Goal: Use online tool/utility

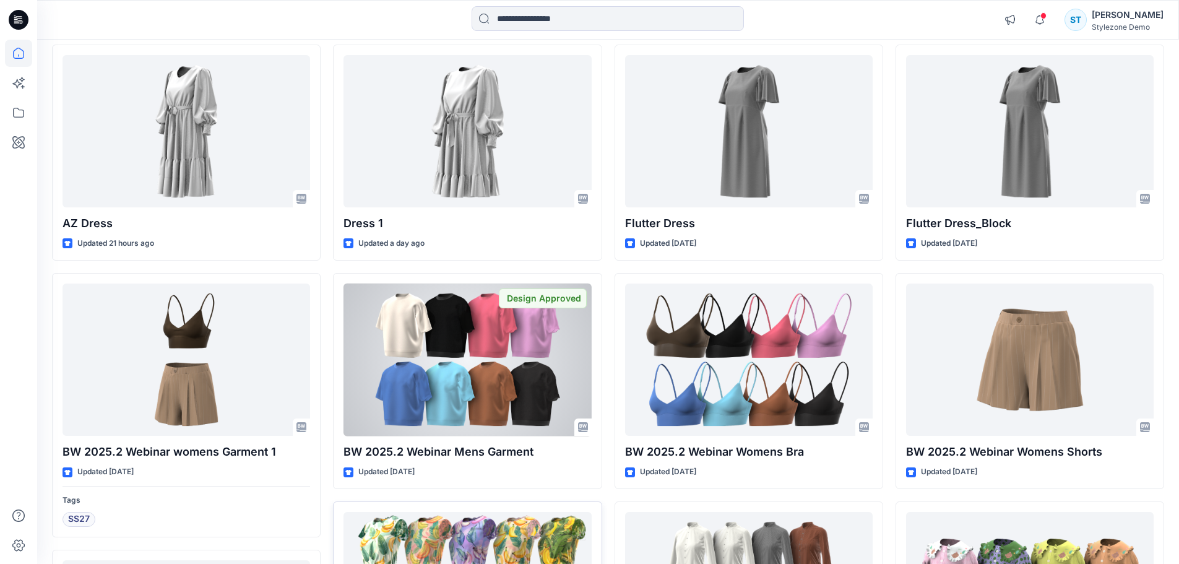
scroll to position [124, 0]
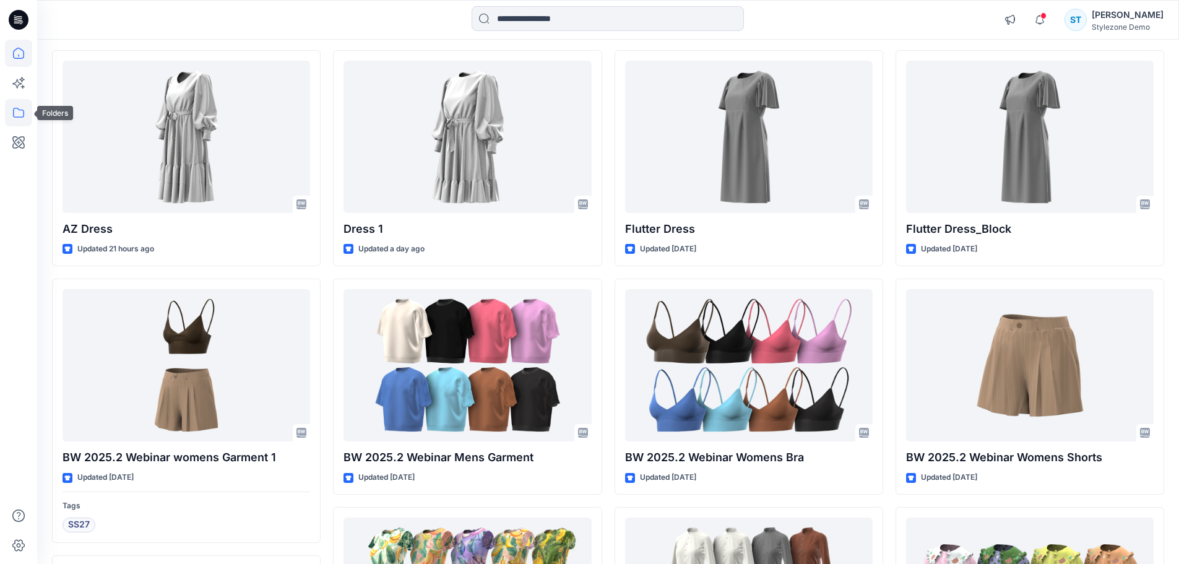
click at [24, 114] on icon at bounding box center [18, 113] width 11 height 10
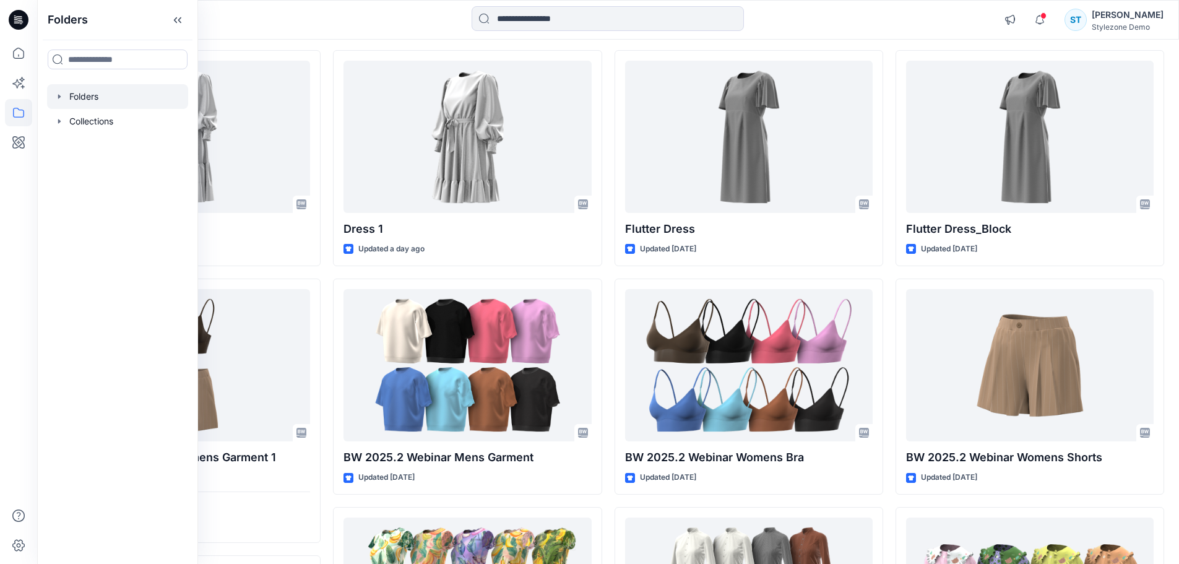
click at [62, 97] on icon "button" at bounding box center [59, 97] width 10 height 10
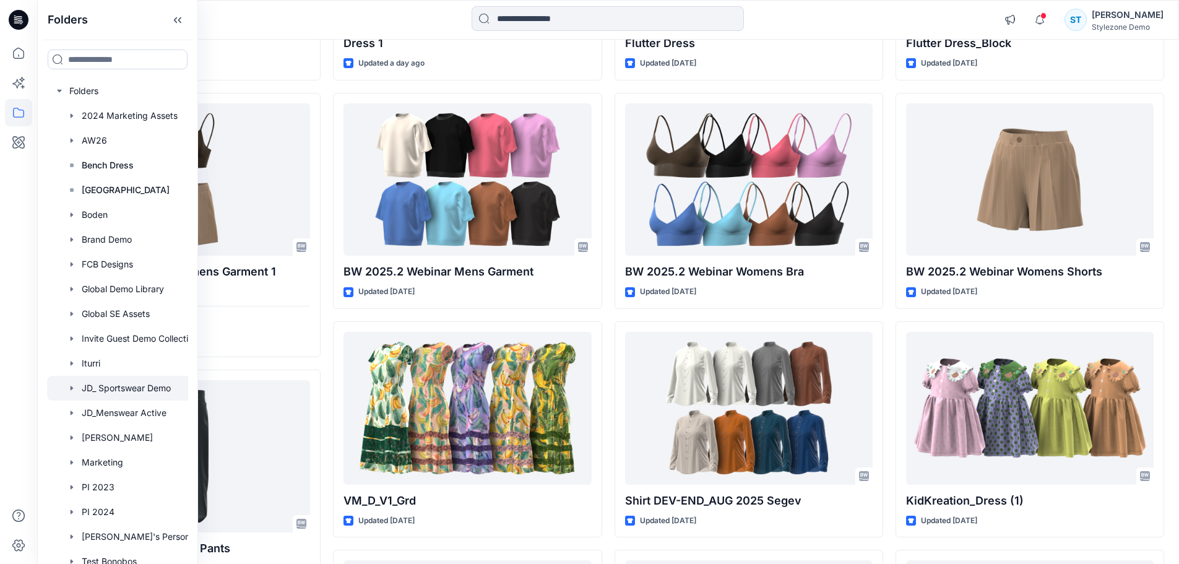
scroll to position [0, 0]
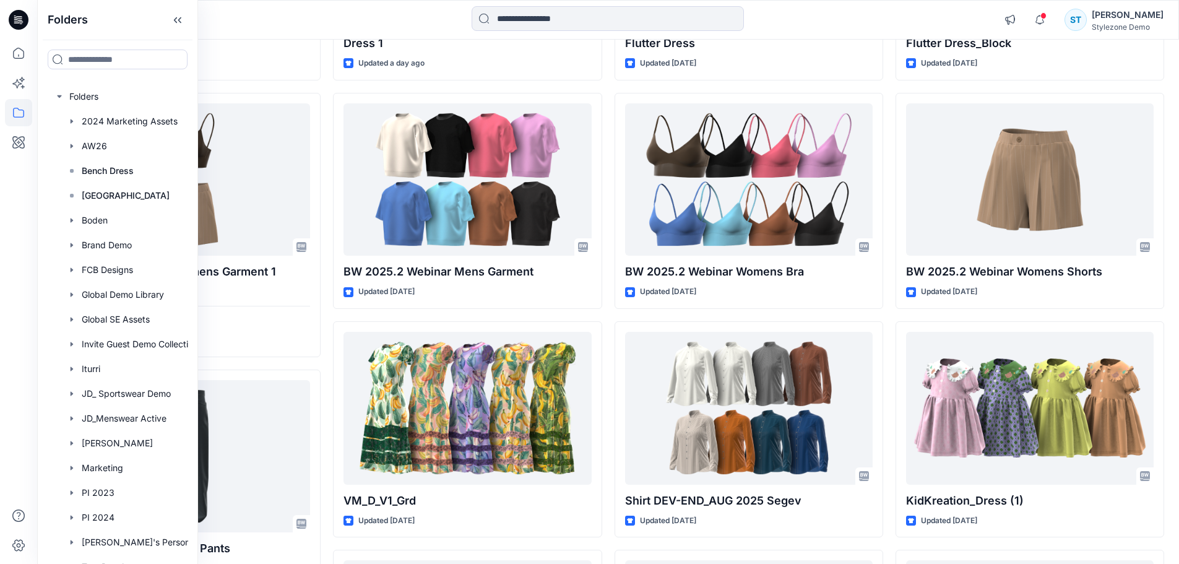
click at [254, 14] on div at bounding box center [179, 19] width 285 height 27
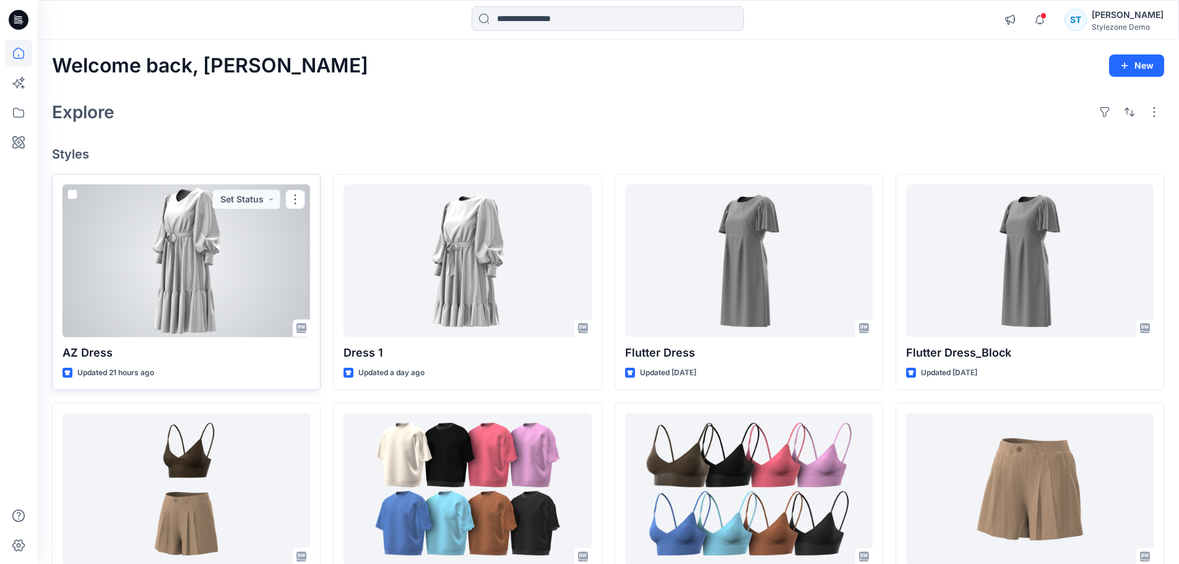
click at [196, 272] on div at bounding box center [186, 260] width 248 height 153
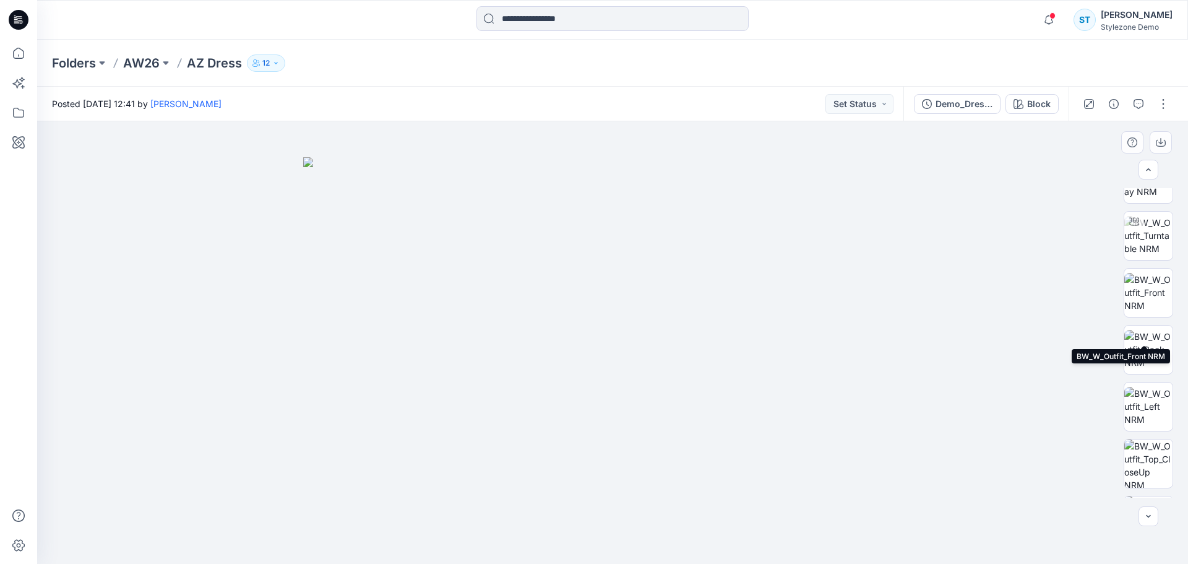
scroll to position [196, 0]
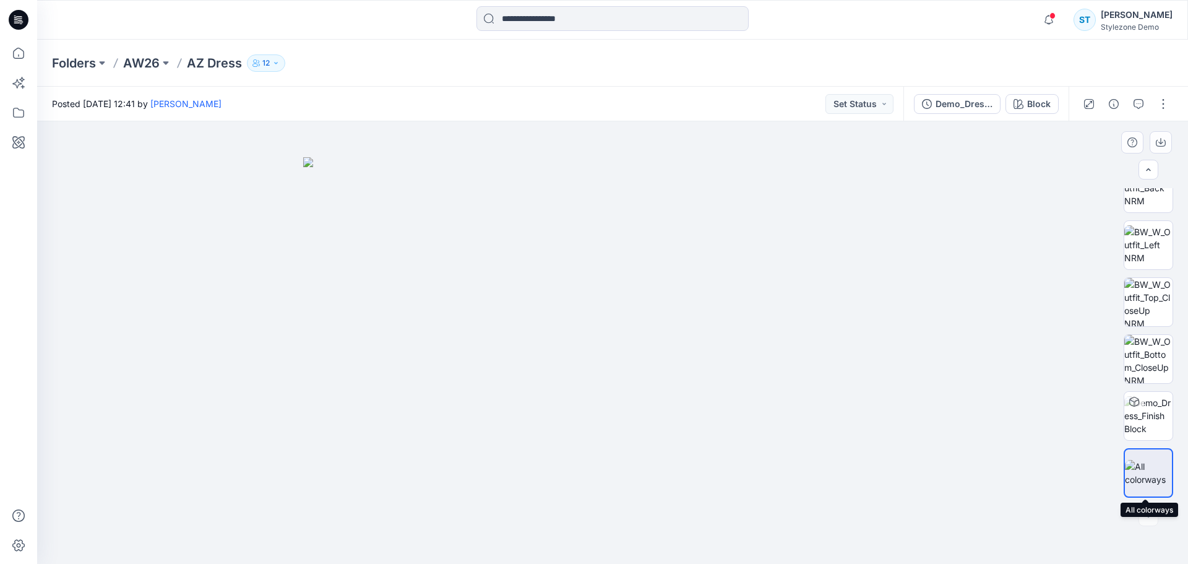
click at [1154, 470] on img at bounding box center [1148, 473] width 47 height 26
click at [1143, 416] on img at bounding box center [1148, 415] width 48 height 39
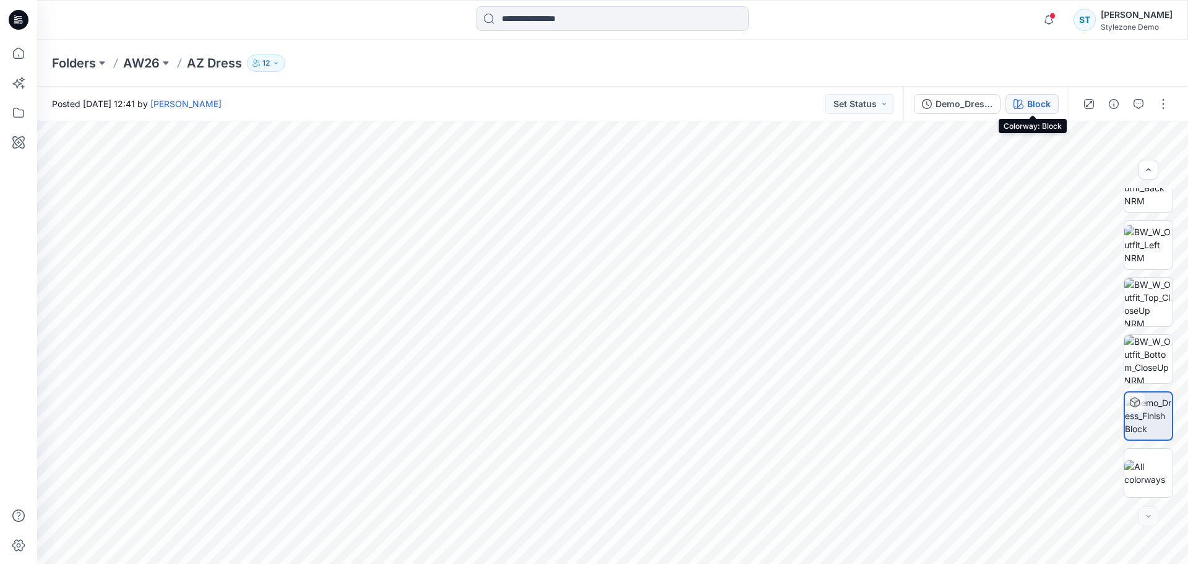
click at [1034, 105] on div "Block" at bounding box center [1039, 104] width 24 height 14
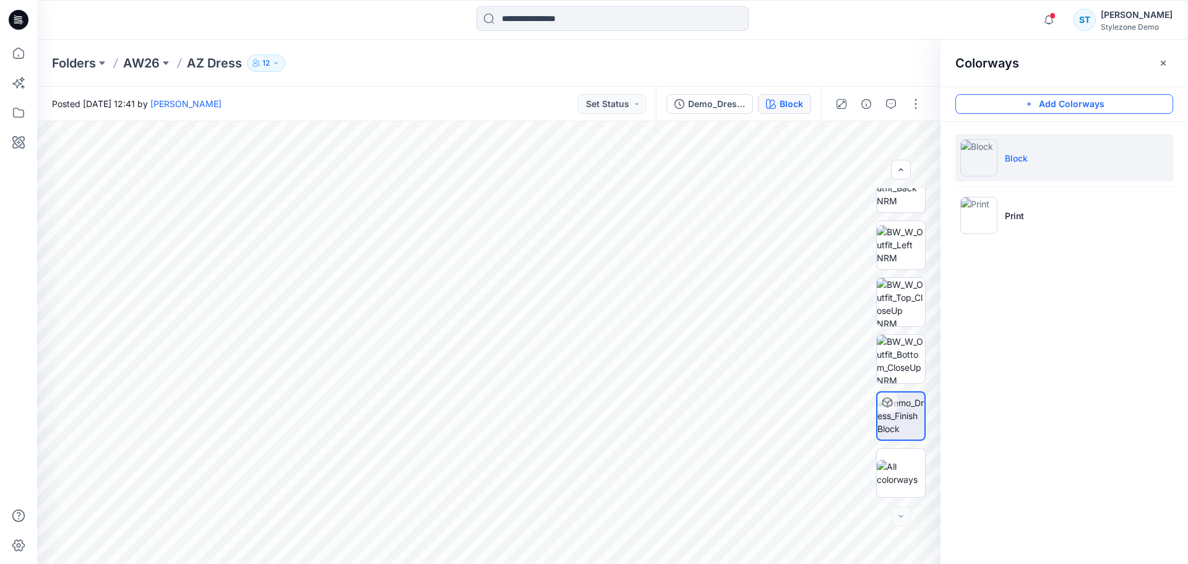
click at [1048, 105] on button "Add Colorways" at bounding box center [1064, 104] width 218 height 20
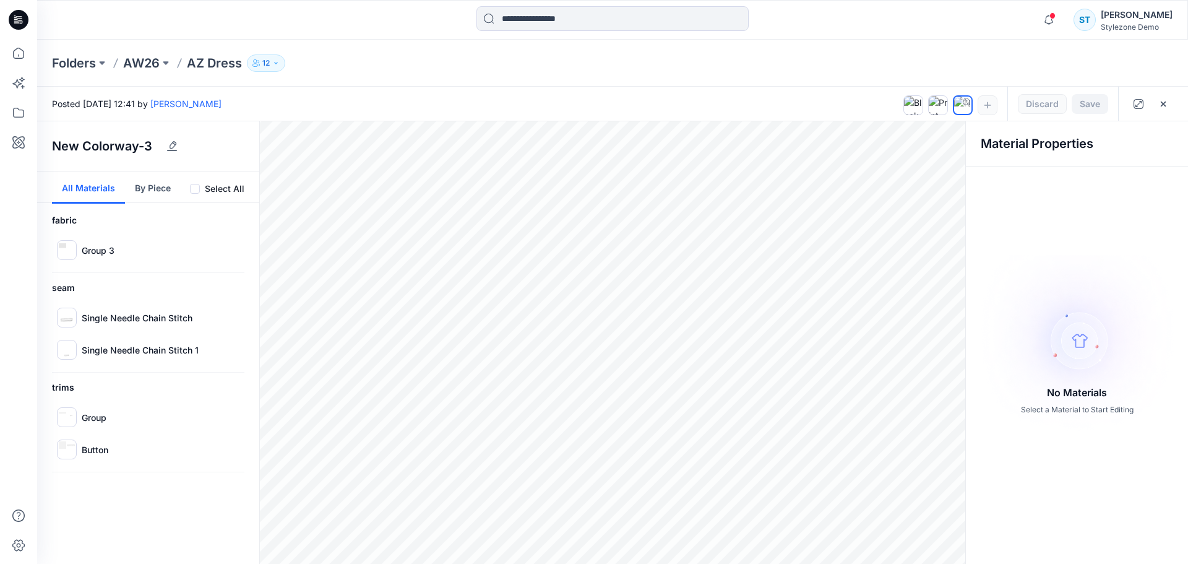
click at [95, 192] on button "All Materials" at bounding box center [88, 187] width 73 height 32
click at [153, 194] on button "By Piece" at bounding box center [153, 187] width 56 height 32
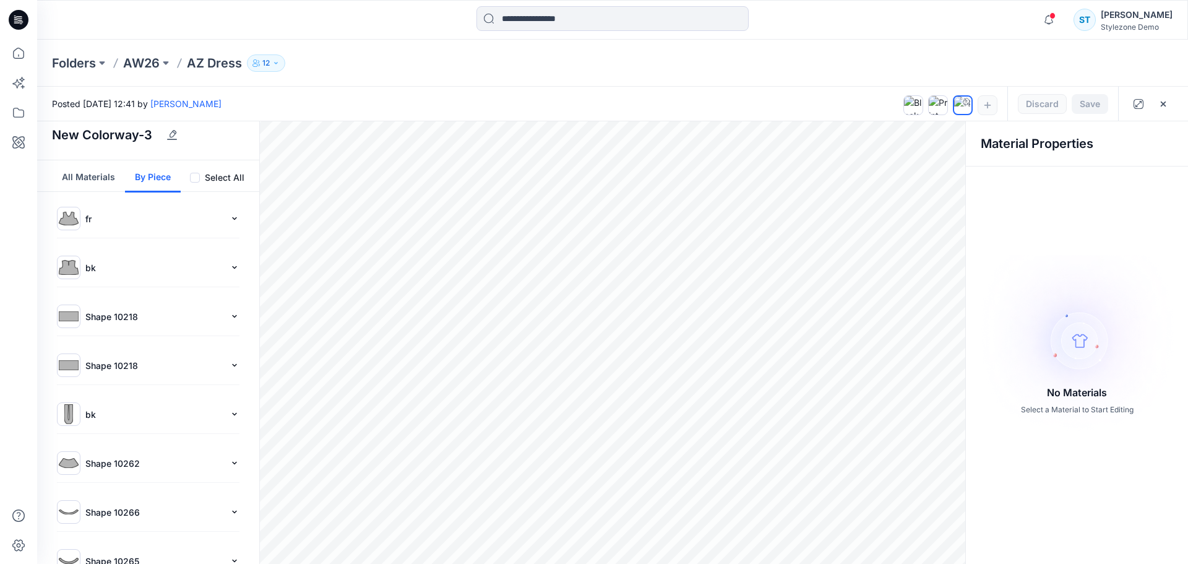
scroll to position [0, 0]
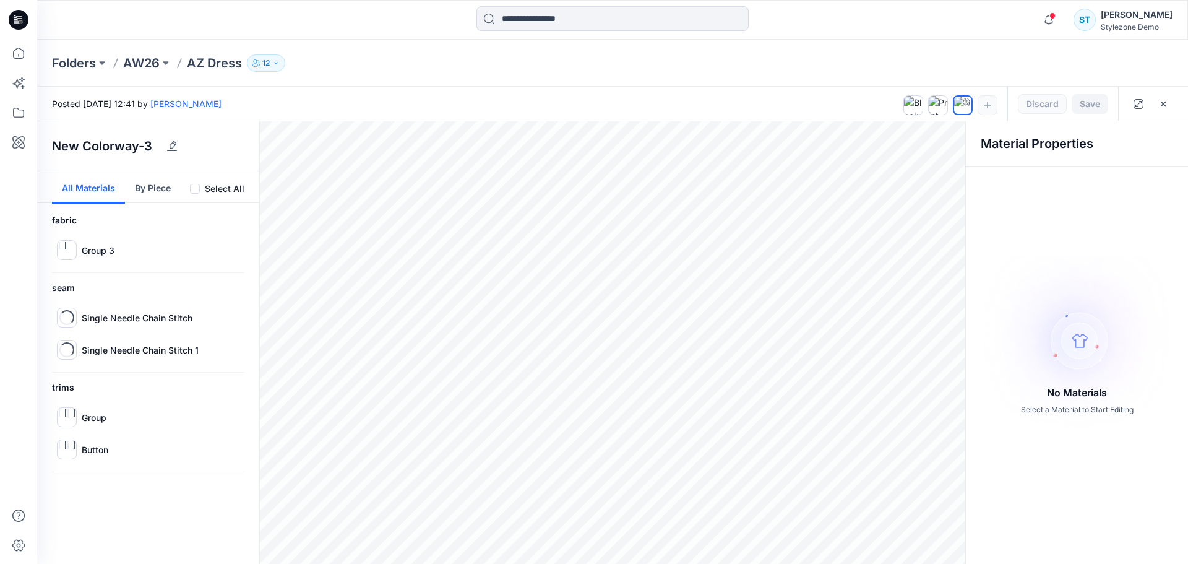
click at [86, 189] on button "All Materials" at bounding box center [88, 187] width 73 height 32
click at [945, 149] on icon "button" at bounding box center [941, 147] width 10 height 10
